Goal: Information Seeking & Learning: Learn about a topic

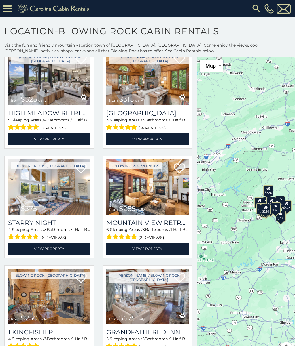
scroll to position [474, 0]
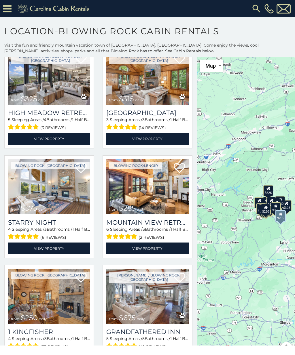
click at [143, 226] on h3 "Mountain View Retreat" at bounding box center [147, 223] width 82 height 8
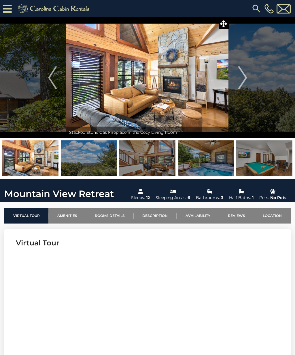
click at [99, 159] on img at bounding box center [89, 159] width 56 height 36
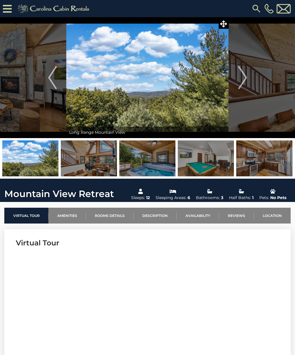
click at [160, 90] on img at bounding box center [147, 77] width 162 height 121
click at [244, 76] on img "Next" at bounding box center [242, 77] width 9 height 23
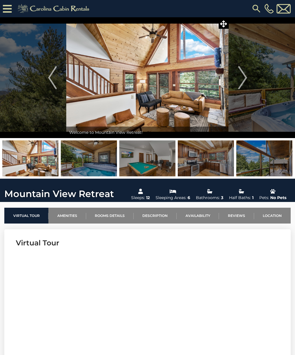
click at [201, 89] on img at bounding box center [147, 77] width 162 height 121
click at [242, 77] on img "Next" at bounding box center [242, 77] width 9 height 23
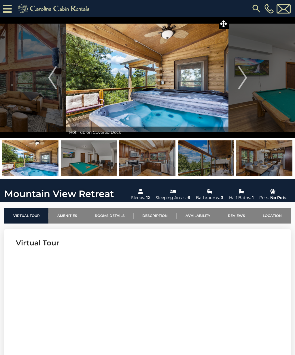
click at [250, 78] on button "Next" at bounding box center [243, 77] width 28 height 121
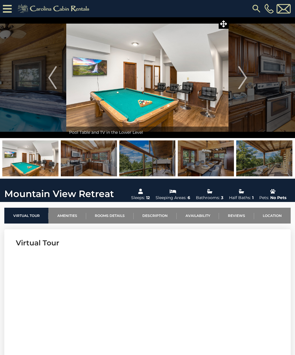
click at [243, 78] on img "Next" at bounding box center [242, 77] width 9 height 23
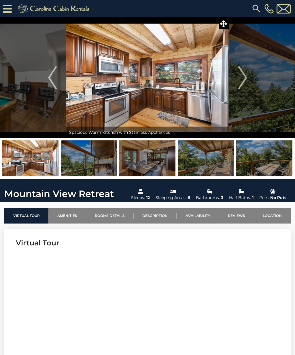
click at [242, 75] on img "Next" at bounding box center [242, 77] width 9 height 23
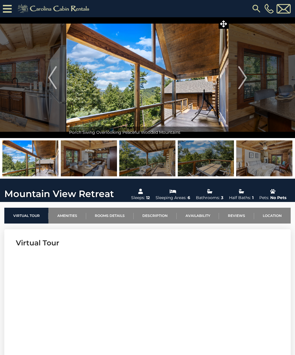
click at [240, 81] on img "Next" at bounding box center [242, 77] width 9 height 23
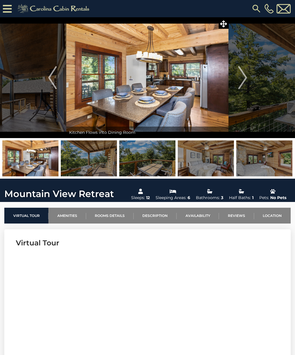
click at [242, 75] on img "Next" at bounding box center [242, 77] width 9 height 23
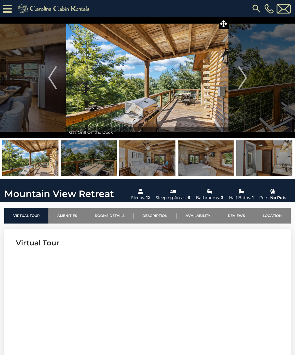
click at [243, 81] on img "Next" at bounding box center [242, 77] width 9 height 23
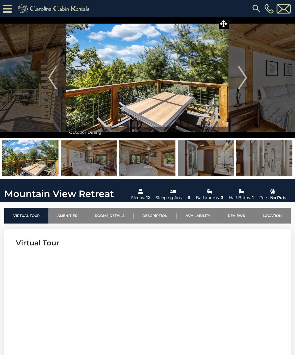
click at [240, 76] on img "Next" at bounding box center [242, 77] width 9 height 23
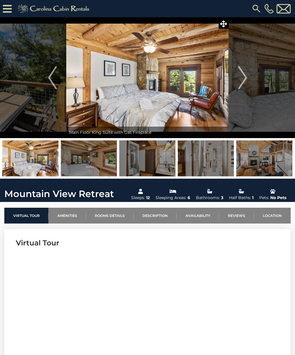
click at [245, 76] on img "Next" at bounding box center [242, 77] width 9 height 23
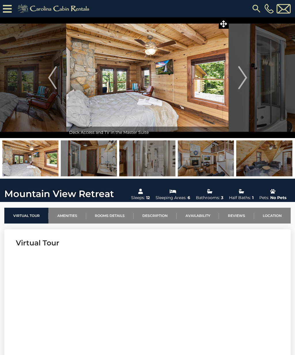
click at [238, 79] on img "Next" at bounding box center [242, 77] width 9 height 23
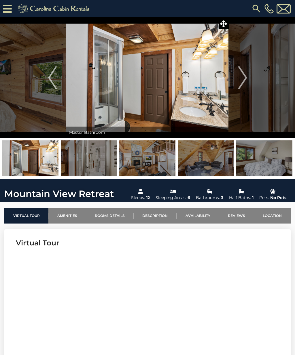
click at [238, 80] on img "Next" at bounding box center [242, 77] width 9 height 23
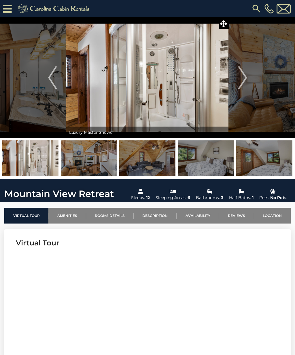
click at [241, 74] on img "Next" at bounding box center [242, 77] width 9 height 23
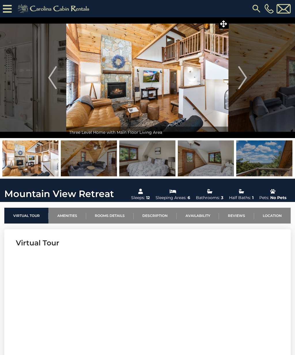
click at [246, 77] on img "Next" at bounding box center [242, 77] width 9 height 23
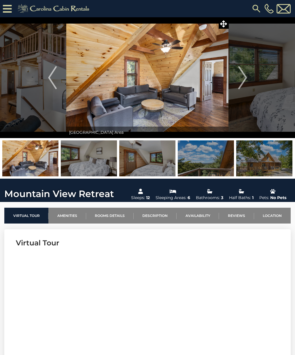
click at [245, 75] on img "Next" at bounding box center [242, 77] width 9 height 23
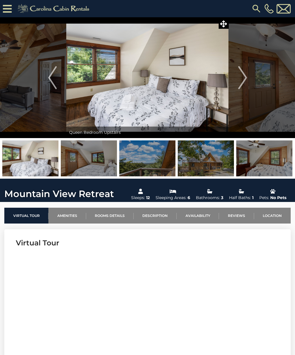
click at [242, 78] on img "Next" at bounding box center [242, 77] width 9 height 23
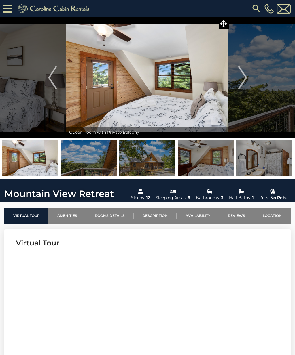
click at [246, 77] on img "Next" at bounding box center [242, 77] width 9 height 23
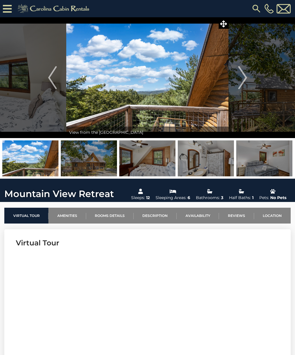
click at [242, 79] on img "Next" at bounding box center [242, 77] width 9 height 23
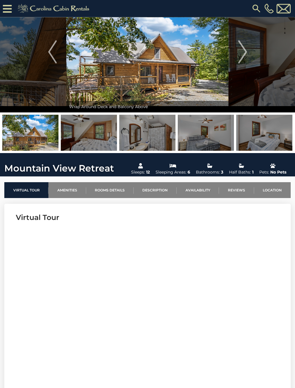
scroll to position [37, 0]
click at [203, 186] on link "Availability" at bounding box center [197, 190] width 42 height 16
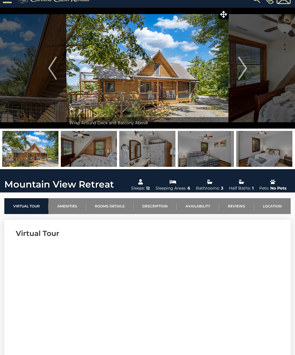
scroll to position [0, 0]
